Goal: Use online tool/utility: Utilize a website feature to perform a specific function

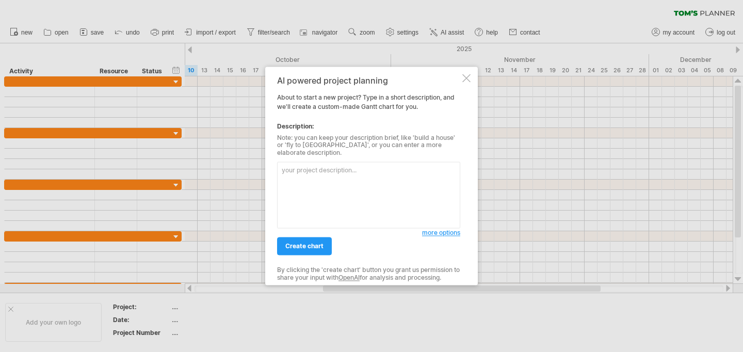
paste textarea "using the following scope can you build me a WBS for my project of TechFront 20…"
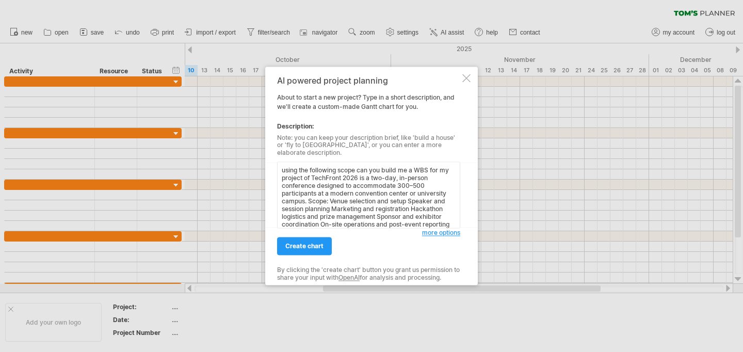
scroll to position [12, 0]
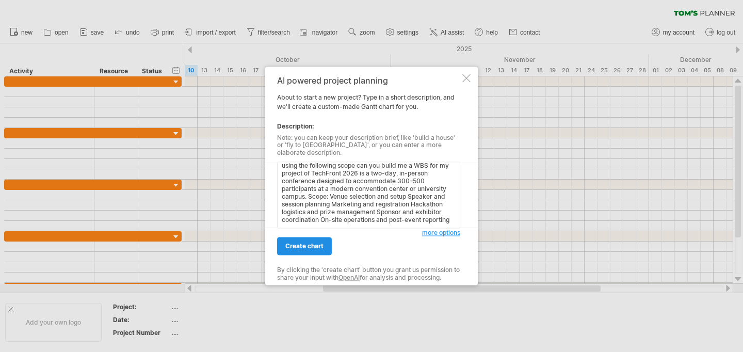
type textarea "using the following scope can you build me a WBS for my project of TechFront 20…"
click at [318, 247] on link "create chart" at bounding box center [304, 246] width 55 height 18
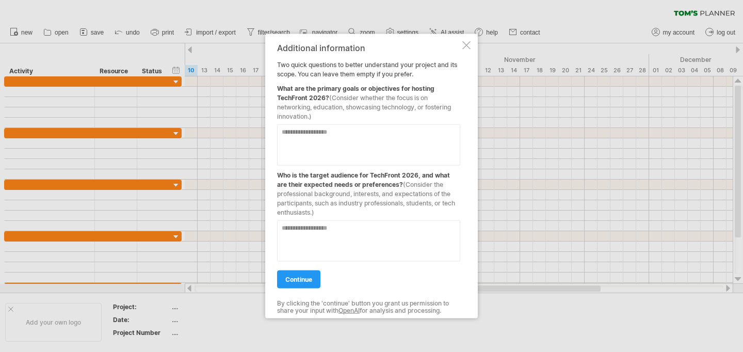
drag, startPoint x: 275, startPoint y: 89, endPoint x: 363, endPoint y: 105, distance: 89.2
click at [363, 105] on div "Additional information Two quick questions to better understand your project an…" at bounding box center [371, 176] width 212 height 284
click at [363, 105] on span "(Consider whether the focus is on networking, education, showcasing technology,…" at bounding box center [364, 107] width 174 height 26
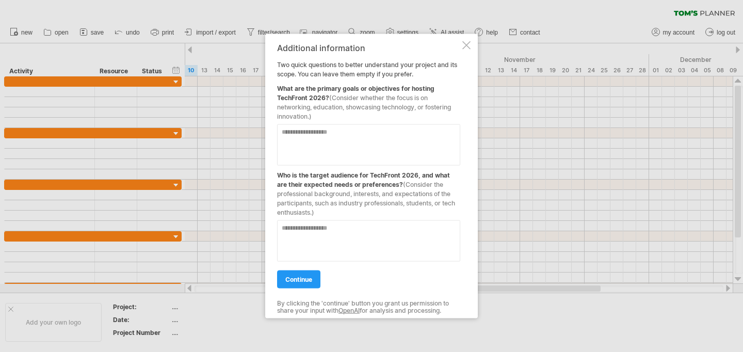
click at [370, 249] on textarea at bounding box center [368, 240] width 183 height 41
paste textarea "**********"
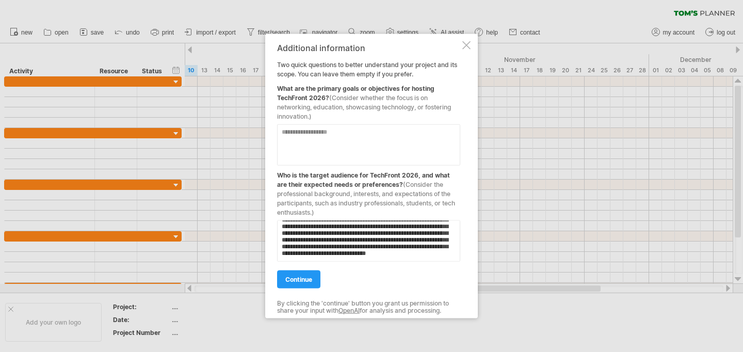
scroll to position [38, 0]
type textarea "**********"
click at [356, 154] on textarea at bounding box center [368, 144] width 183 height 41
paste textarea "**********"
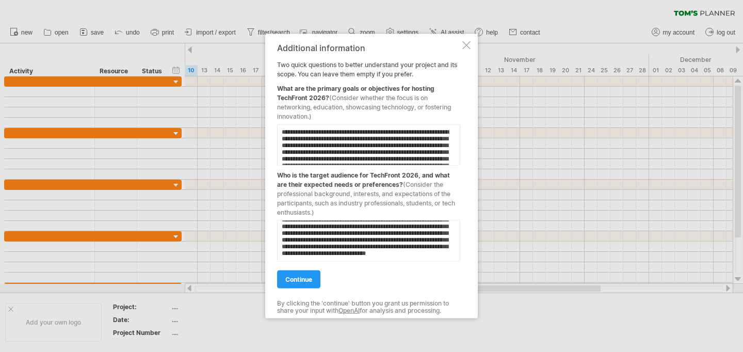
scroll to position [45, 0]
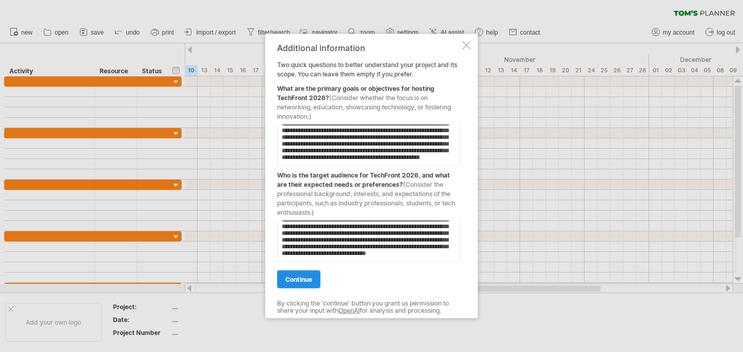
type textarea "**********"
click at [305, 287] on link "continue" at bounding box center [298, 279] width 43 height 18
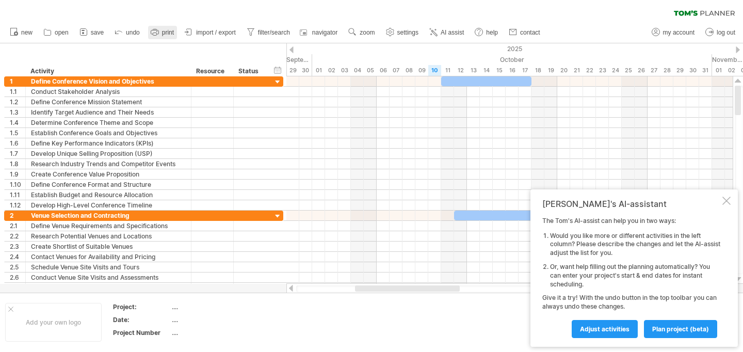
click at [164, 36] on span "print" at bounding box center [168, 32] width 12 height 7
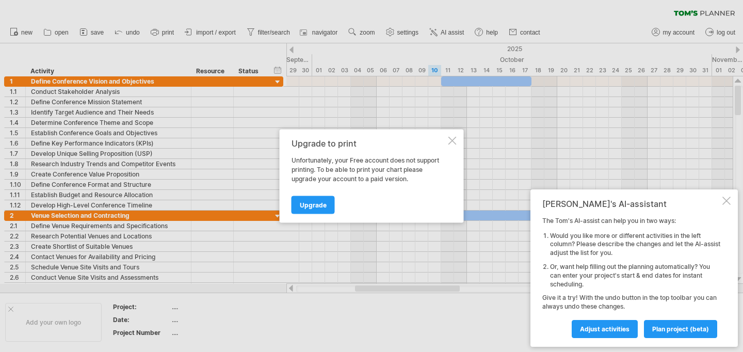
click at [442, 141] on div "Upgrade to print" at bounding box center [368, 143] width 155 height 9
click at [450, 141] on div at bounding box center [452, 141] width 8 height 8
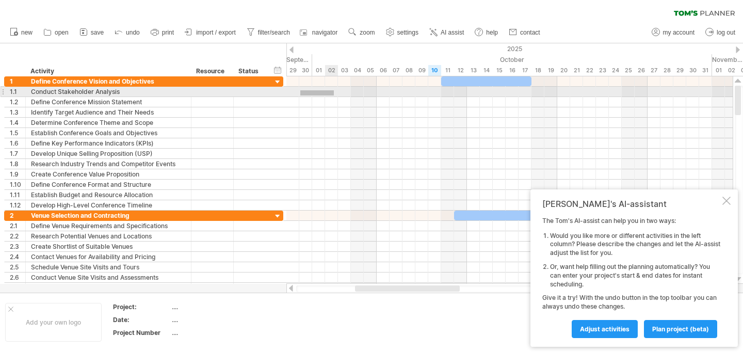
drag, startPoint x: 300, startPoint y: 90, endPoint x: 334, endPoint y: 95, distance: 33.9
click at [334, 95] on div at bounding box center [509, 92] width 446 height 10
click at [314, 93] on div at bounding box center [509, 92] width 446 height 10
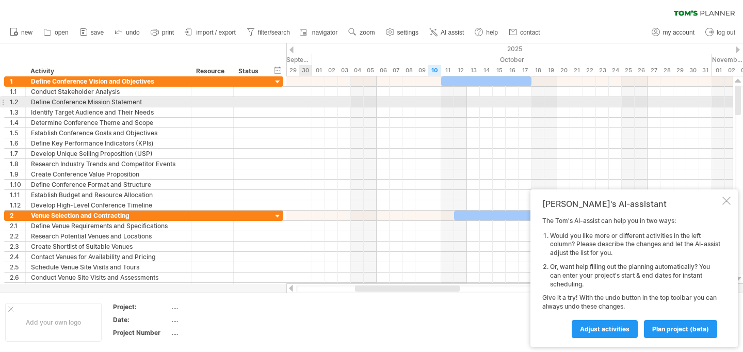
click at [310, 107] on div at bounding box center [509, 112] width 446 height 10
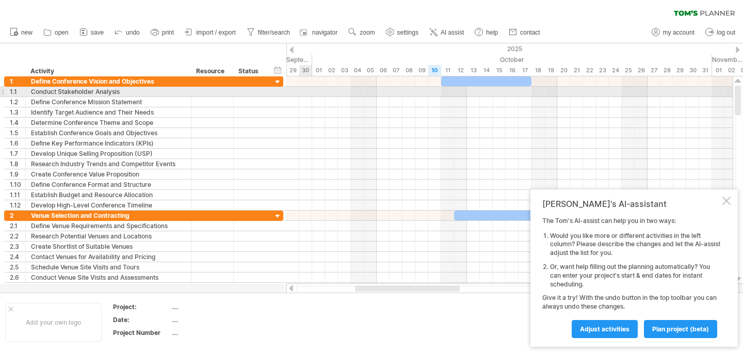
click at [305, 87] on div at bounding box center [509, 92] width 446 height 10
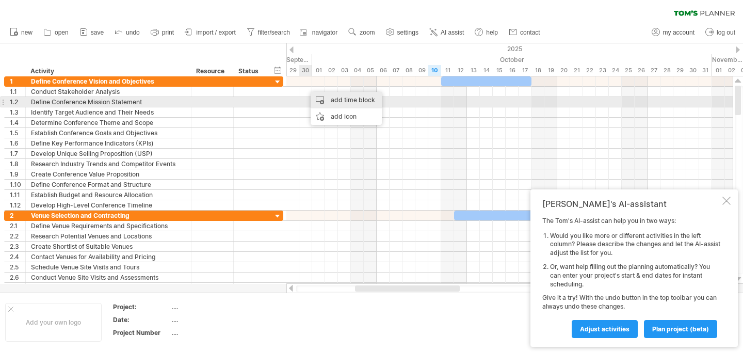
click at [330, 104] on div "add time block" at bounding box center [345, 100] width 71 height 17
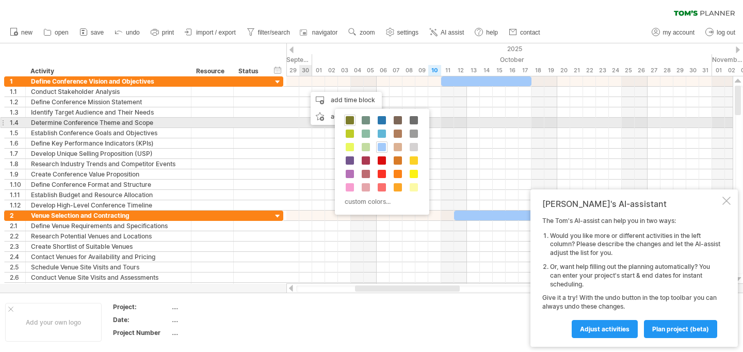
click at [348, 121] on span at bounding box center [349, 120] width 8 height 8
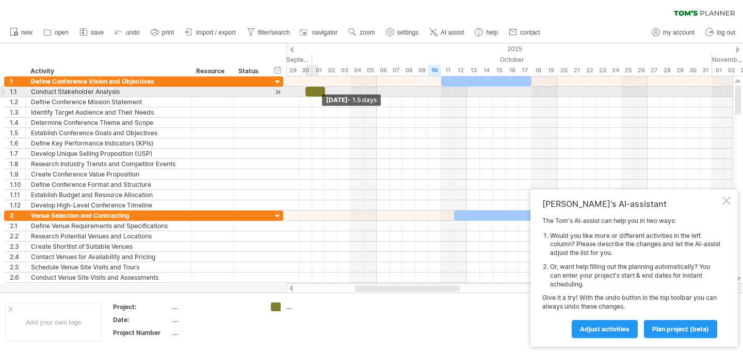
drag, startPoint x: 317, startPoint y: 89, endPoint x: 340, endPoint y: 89, distance: 23.2
click at [325, 89] on div at bounding box center [315, 92] width 20 height 10
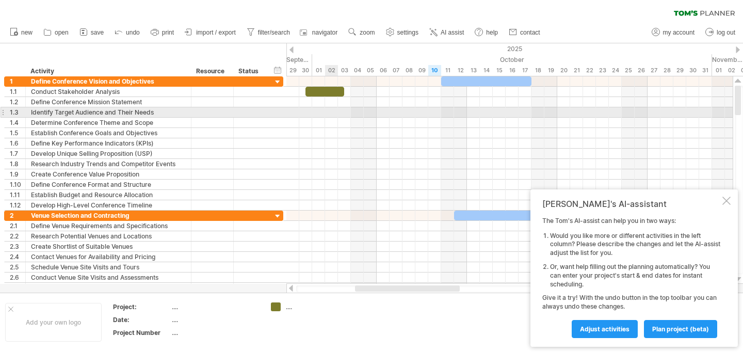
click at [330, 114] on div at bounding box center [509, 112] width 446 height 10
drag, startPoint x: 332, startPoint y: 114, endPoint x: 343, endPoint y: 114, distance: 11.3
click at [343, 114] on div at bounding box center [509, 112] width 446 height 10
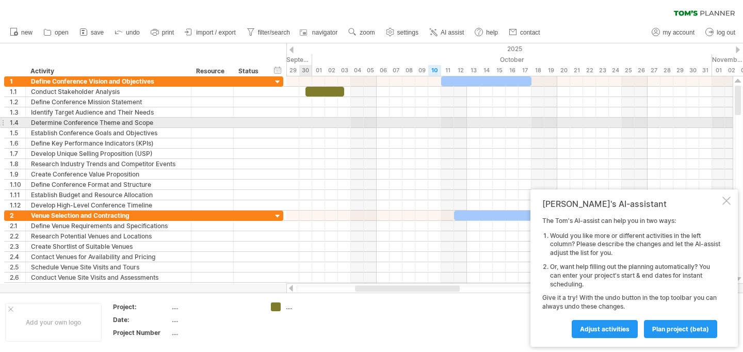
drag, startPoint x: 307, startPoint y: 125, endPoint x: 319, endPoint y: 125, distance: 12.4
click at [319, 125] on div at bounding box center [509, 123] width 446 height 10
click at [316, 125] on div at bounding box center [509, 123] width 446 height 10
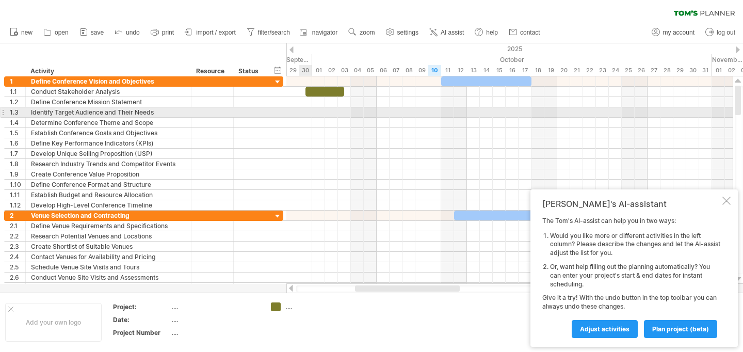
click at [308, 117] on div at bounding box center [509, 112] width 446 height 10
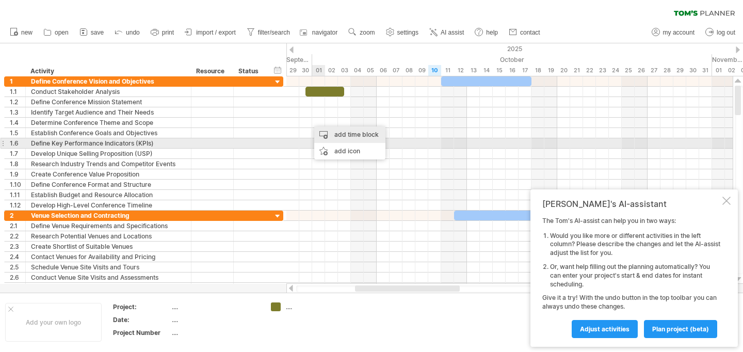
click at [328, 138] on div "add time block" at bounding box center [349, 134] width 71 height 17
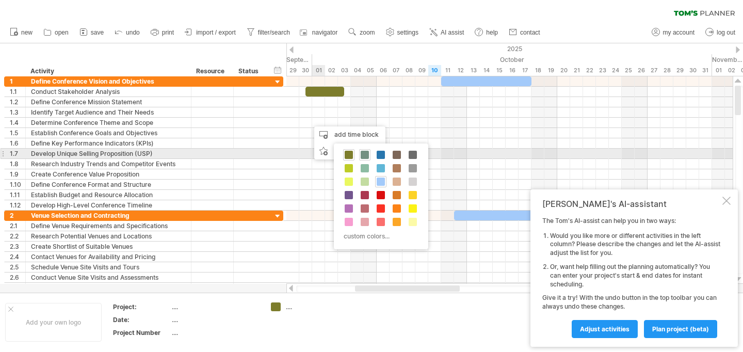
click at [361, 157] on span at bounding box center [364, 155] width 8 height 8
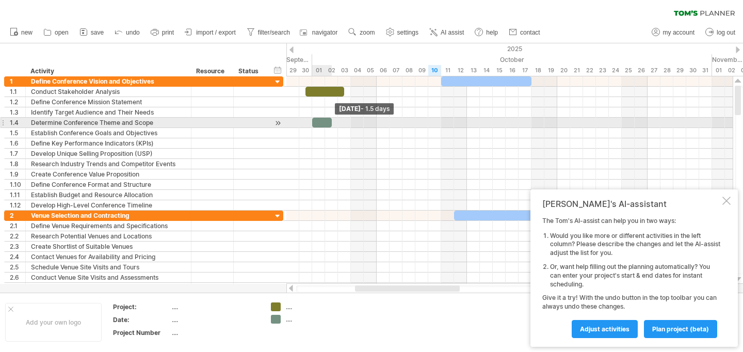
drag, startPoint x: 323, startPoint y: 121, endPoint x: 332, endPoint y: 121, distance: 9.3
click at [332, 121] on span at bounding box center [332, 123] width 4 height 10
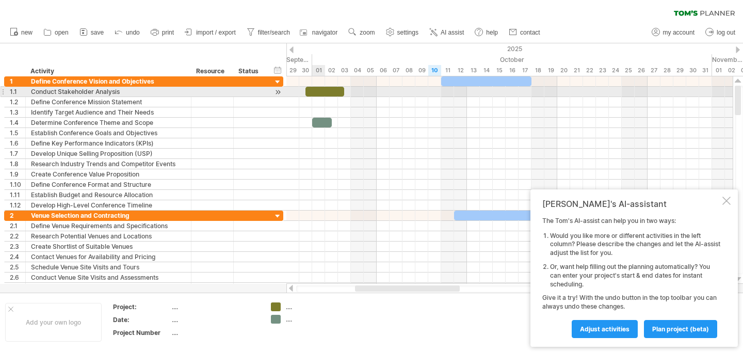
click at [312, 91] on div at bounding box center [324, 92] width 39 height 10
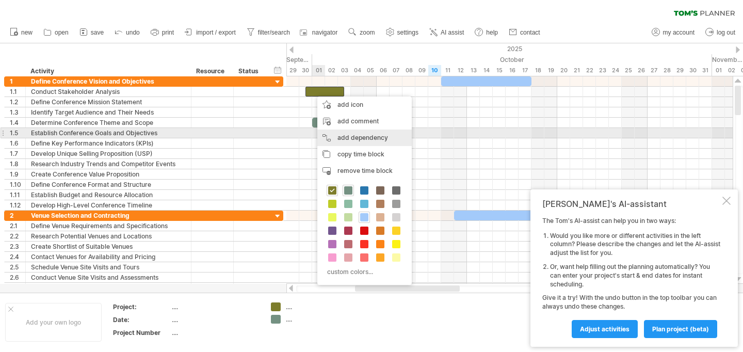
click at [349, 133] on div "add dependency You can use dependencies when you require tasks to be done in a …" at bounding box center [364, 137] width 94 height 17
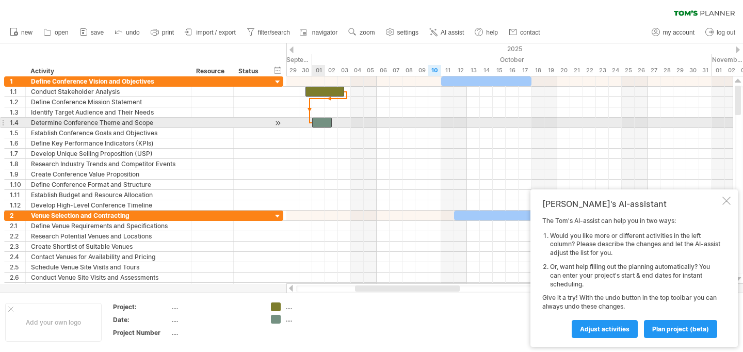
click at [316, 121] on div at bounding box center [322, 123] width 20 height 10
drag, startPoint x: 327, startPoint y: 122, endPoint x: 334, endPoint y: 122, distance: 6.2
click at [334, 122] on div at bounding box center [328, 123] width 20 height 10
click at [329, 122] on div at bounding box center [328, 123] width 20 height 10
drag, startPoint x: 327, startPoint y: 126, endPoint x: 311, endPoint y: 126, distance: 15.5
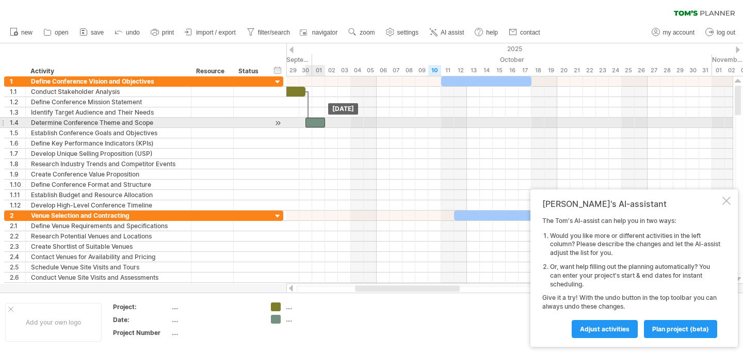
click at [311, 126] on div at bounding box center [315, 123] width 20 height 10
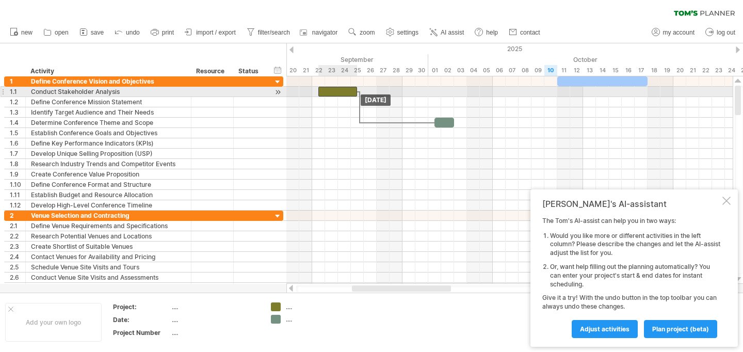
drag, startPoint x: 294, startPoint y: 90, endPoint x: 349, endPoint y: 93, distance: 54.8
click at [349, 93] on div at bounding box center [337, 92] width 39 height 10
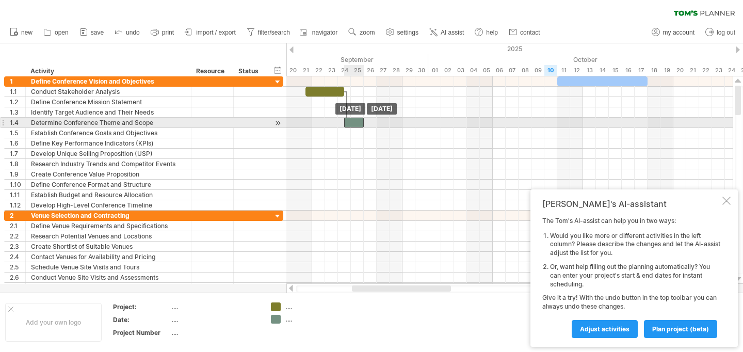
drag, startPoint x: 440, startPoint y: 122, endPoint x: 348, endPoint y: 121, distance: 92.3
click at [348, 121] on div at bounding box center [354, 123] width 20 height 10
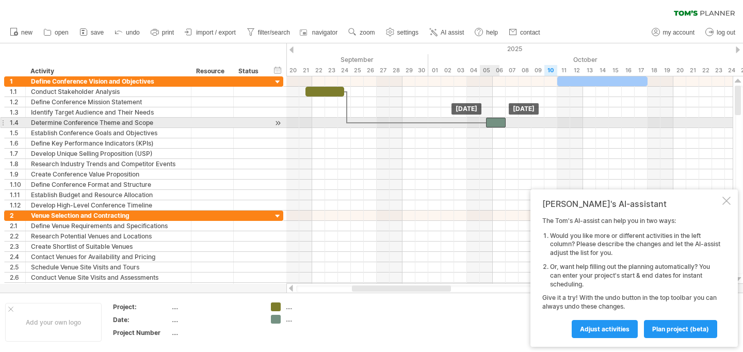
drag, startPoint x: 356, startPoint y: 123, endPoint x: 496, endPoint y: 123, distance: 139.7
click at [496, 123] on div at bounding box center [496, 123] width 20 height 10
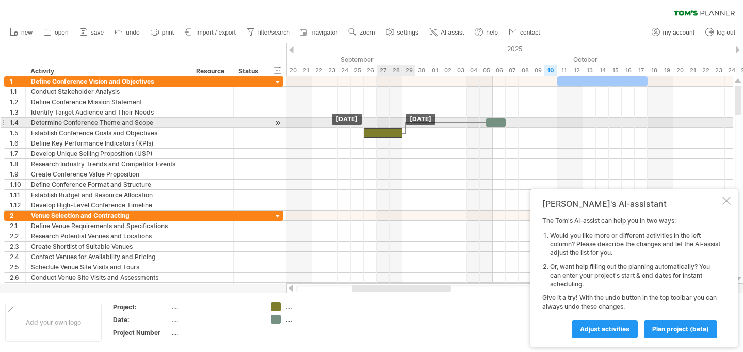
drag, startPoint x: 323, startPoint y: 90, endPoint x: 309, endPoint y: 94, distance: 14.9
click at [364, 128] on div at bounding box center [383, 133] width 39 height 10
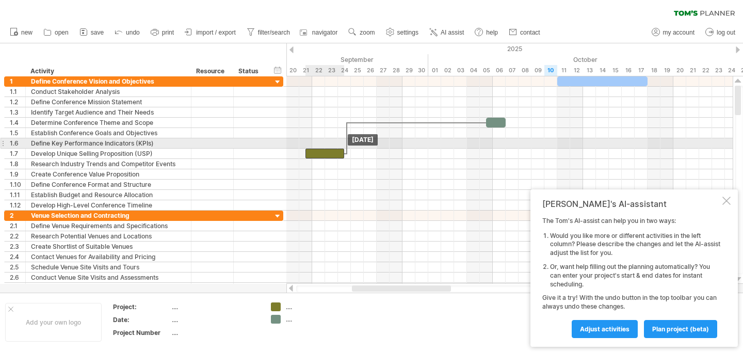
drag, startPoint x: 309, startPoint y: 88, endPoint x: 321, endPoint y: 145, distance: 58.5
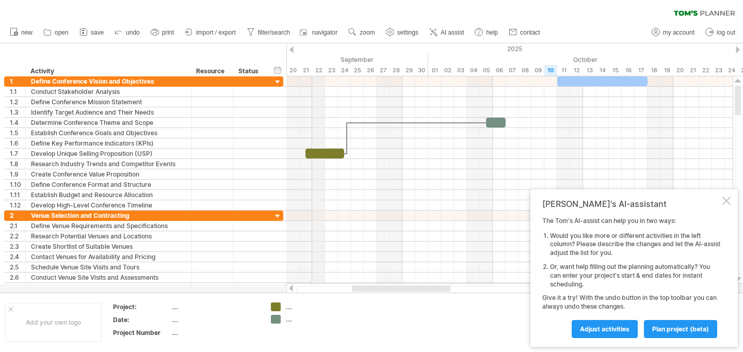
drag, startPoint x: 319, startPoint y: 147, endPoint x: 319, endPoint y: 76, distance: 71.2
click at [319, 69] on div "Trying to reach [DOMAIN_NAME] Connected again... 0% clear filter new 1" at bounding box center [371, 176] width 743 height 352
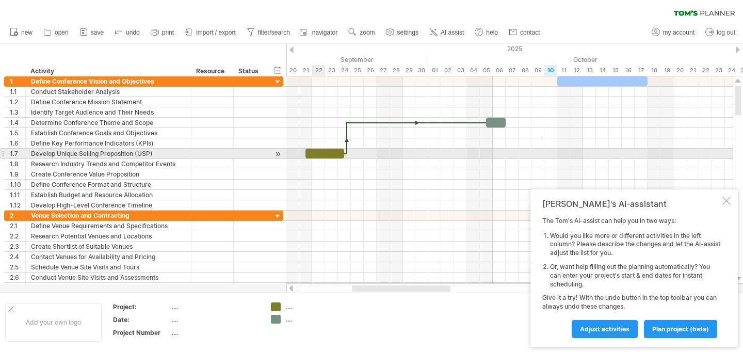
click at [314, 154] on div at bounding box center [324, 154] width 39 height 10
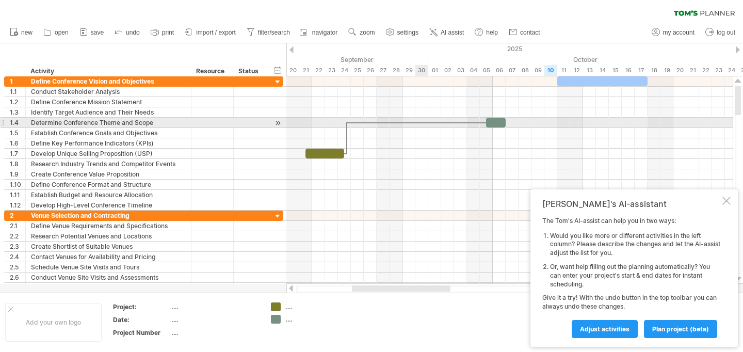
click at [423, 121] on div at bounding box center [416, 122] width 139 height 3
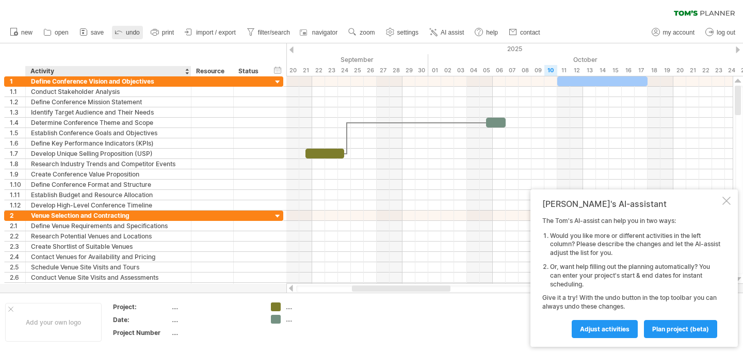
click at [127, 31] on span "undo" at bounding box center [133, 32] width 14 height 7
click at [129, 35] on span "undo" at bounding box center [133, 32] width 14 height 7
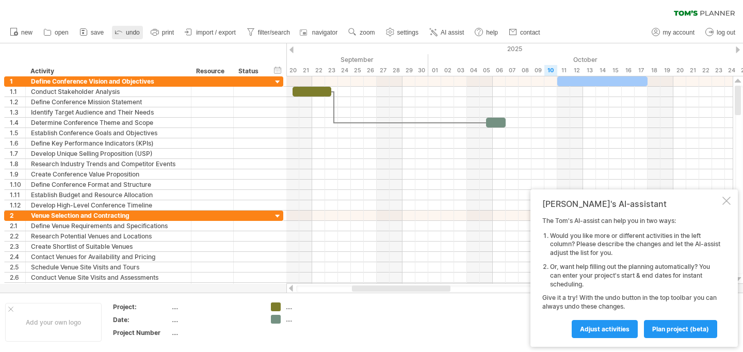
click at [129, 35] on span "undo" at bounding box center [133, 32] width 14 height 7
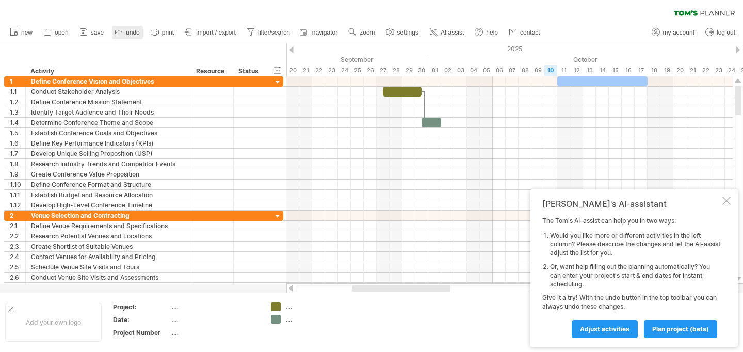
click at [129, 35] on span "undo" at bounding box center [133, 32] width 14 height 7
click at [130, 34] on span "undo" at bounding box center [133, 32] width 14 height 7
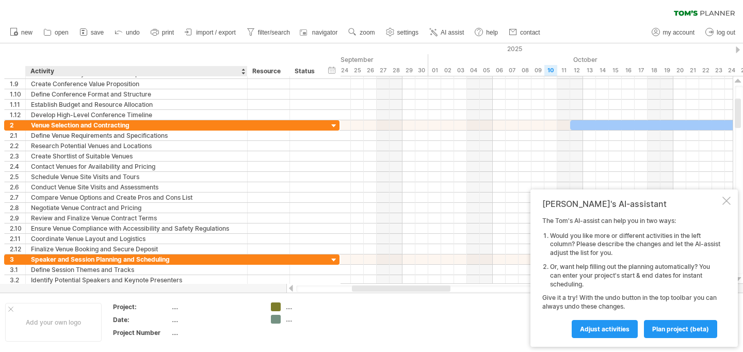
drag, startPoint x: 189, startPoint y: 69, endPoint x: 245, endPoint y: 69, distance: 56.2
click at [245, 69] on div at bounding box center [247, 71] width 4 height 10
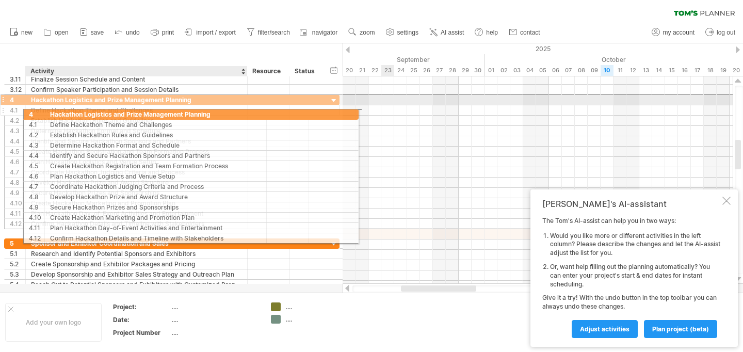
drag, startPoint x: 6, startPoint y: 95, endPoint x: 31, endPoint y: 111, distance: 30.3
click at [31, 111] on div "**********" at bounding box center [171, 161] width 335 height 135
